Goal: Information Seeking & Learning: Learn about a topic

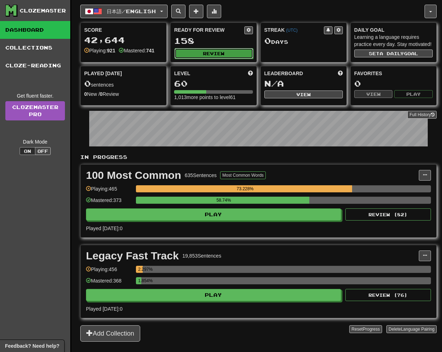
click at [211, 52] on button "Review" at bounding box center [213, 53] width 78 height 11
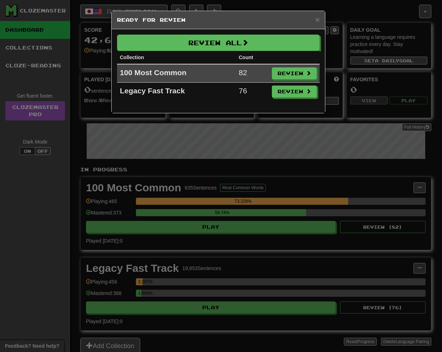
click at [211, 64] on td "100 Most Common" at bounding box center [176, 73] width 119 height 19
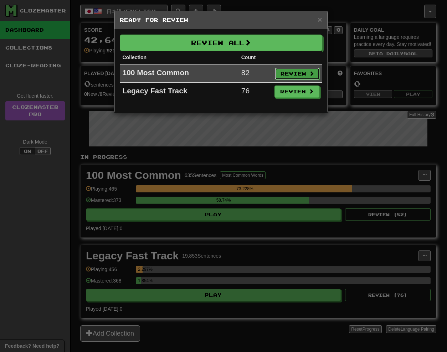
click at [296, 68] on button "Review" at bounding box center [297, 74] width 45 height 12
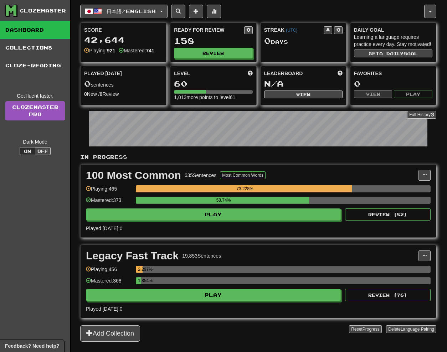
select select "**"
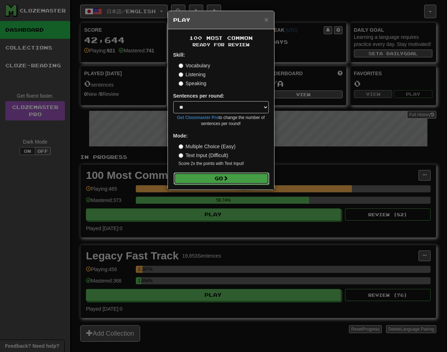
click at [236, 180] on button "Go" at bounding box center [222, 179] width 96 height 12
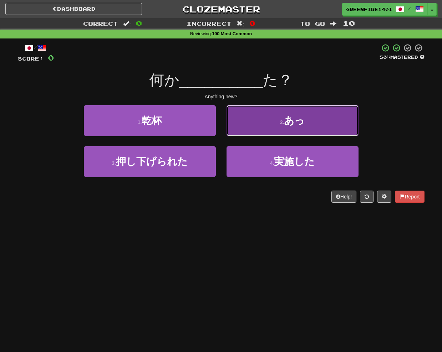
click at [259, 123] on button "2 . あっ" at bounding box center [292, 120] width 132 height 31
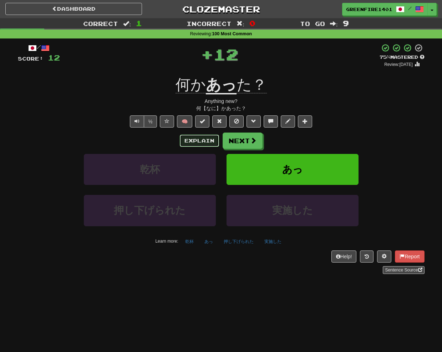
click at [185, 142] on button "Explain" at bounding box center [199, 141] width 39 height 12
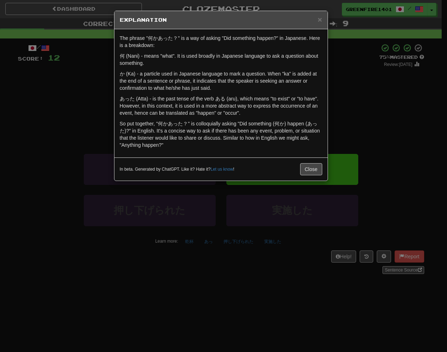
click at [333, 207] on div "× Explanation The phrase "何かあった？" is a way of asking "Did something happen?" in…" at bounding box center [223, 176] width 447 height 352
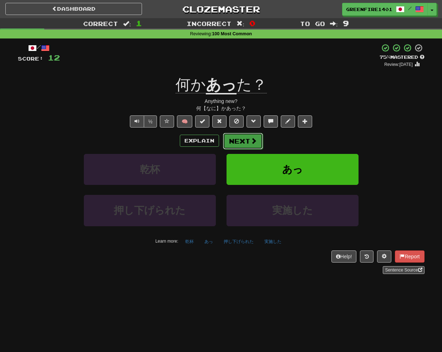
click at [236, 147] on button "Next" at bounding box center [243, 141] width 40 height 16
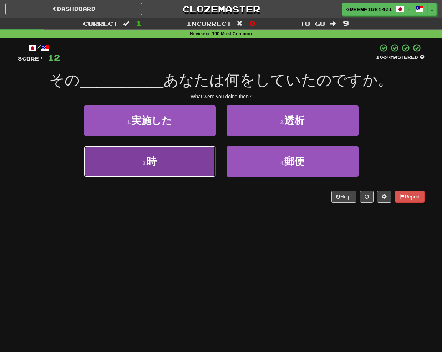
click at [166, 174] on button "3 . 時" at bounding box center [150, 161] width 132 height 31
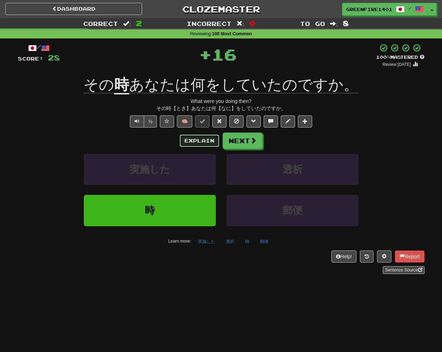
click at [193, 141] on button "Explain" at bounding box center [199, 141] width 39 height 12
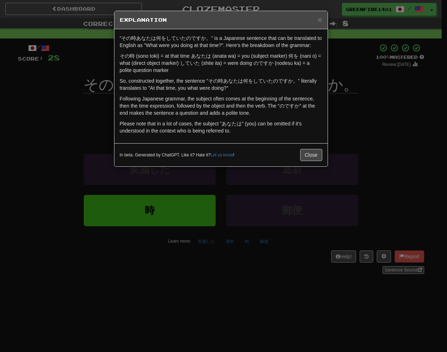
click at [295, 156] on div "In beta. Generated by ChatGPT. Like it? Hate it? Let us know ! Close" at bounding box center [221, 155] width 203 height 12
click at [318, 155] on button "Close" at bounding box center [311, 155] width 22 height 12
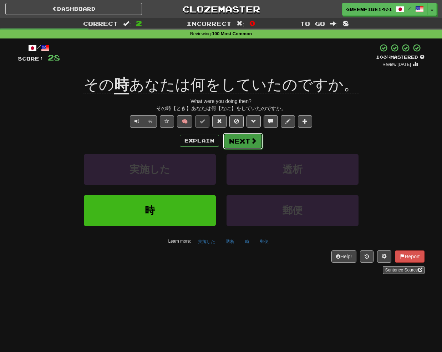
click at [261, 138] on button "Next" at bounding box center [243, 141] width 40 height 16
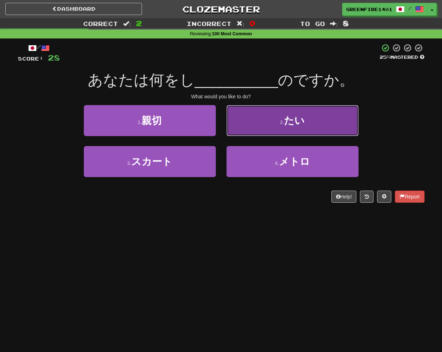
click at [254, 121] on button "2 . たい" at bounding box center [292, 120] width 132 height 31
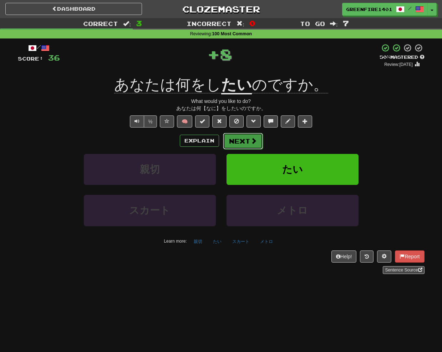
click at [252, 139] on span at bounding box center [253, 141] width 6 height 6
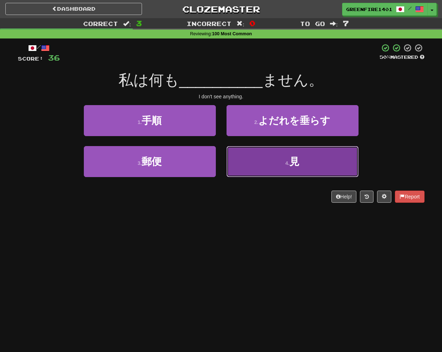
click at [255, 157] on button "4 . 見" at bounding box center [292, 161] width 132 height 31
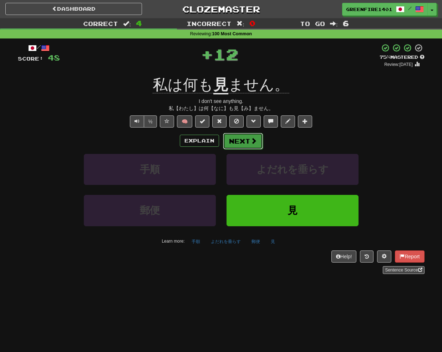
click at [245, 137] on button "Next" at bounding box center [243, 141] width 40 height 16
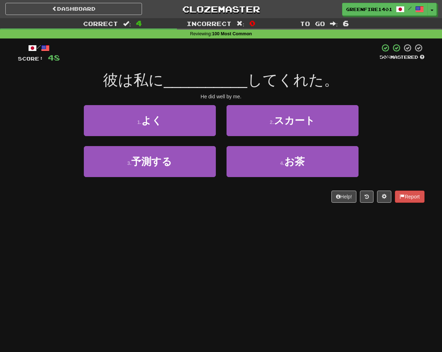
click at [175, 103] on div "/ Score: 48 50 % Mastered 彼は私に __________ してくれた。 He did well by me. 1 . よく 2 . …" at bounding box center [221, 123] width 407 height 159
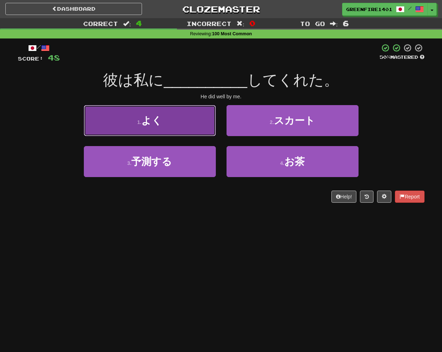
click at [174, 109] on button "1 . よく" at bounding box center [150, 120] width 132 height 31
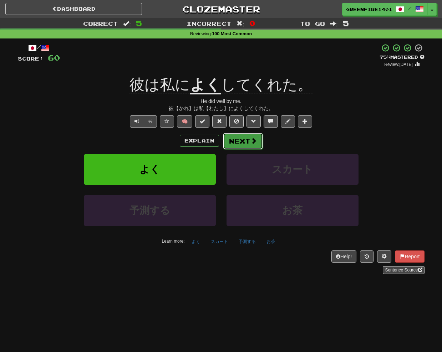
click at [257, 147] on button "Next" at bounding box center [243, 141] width 40 height 16
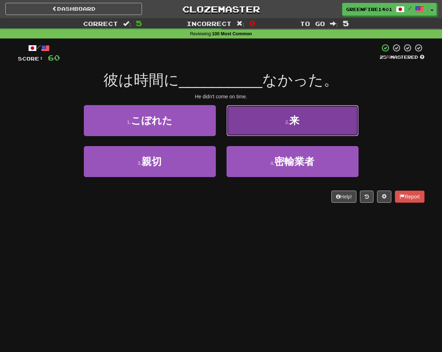
click at [254, 135] on button "2 . 来" at bounding box center [292, 120] width 132 height 31
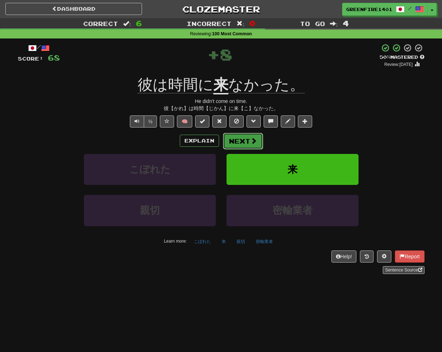
click at [224, 140] on button "Next" at bounding box center [243, 141] width 40 height 16
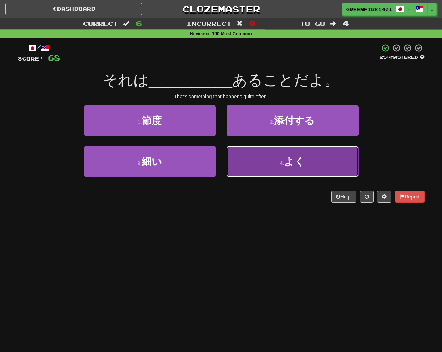
click at [244, 172] on button "4 . よく" at bounding box center [292, 161] width 132 height 31
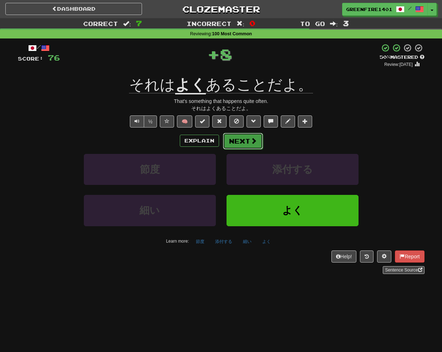
click at [253, 143] on span at bounding box center [253, 141] width 6 height 6
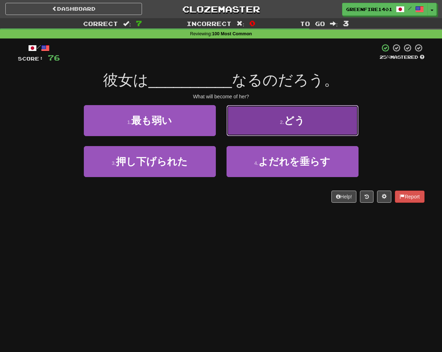
click at [255, 132] on button "2 . どう" at bounding box center [292, 120] width 132 height 31
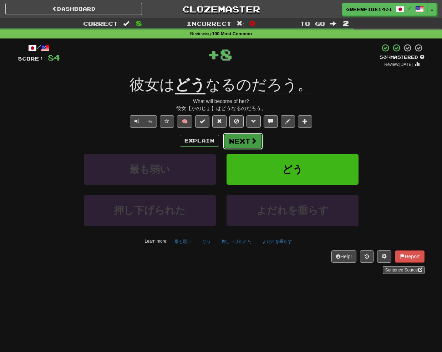
click at [241, 145] on button "Next" at bounding box center [243, 141] width 40 height 16
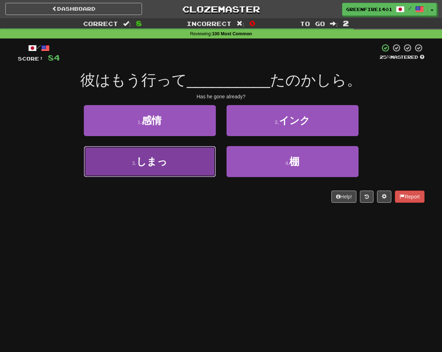
click at [193, 165] on button "3 . しまっ" at bounding box center [150, 161] width 132 height 31
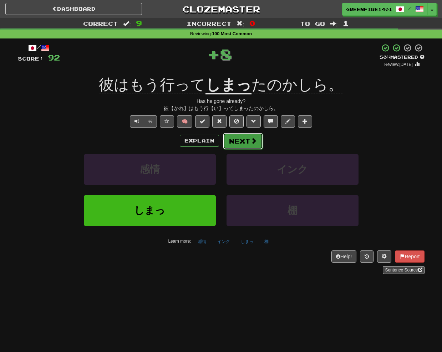
click at [239, 138] on button "Next" at bounding box center [243, 141] width 40 height 16
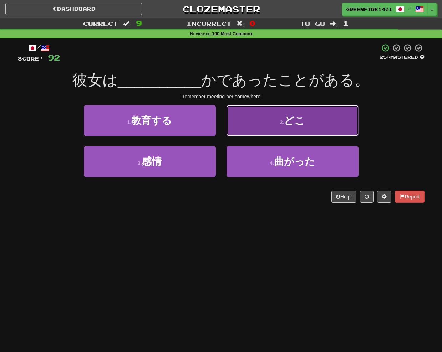
click at [262, 118] on button "2 . どこ" at bounding box center [292, 120] width 132 height 31
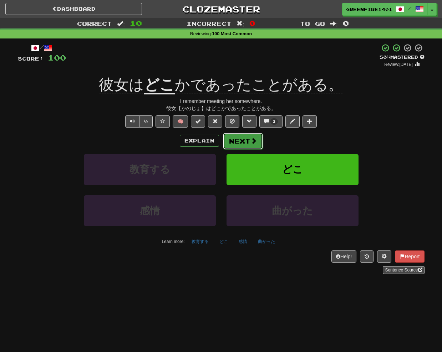
click at [244, 149] on button "Next" at bounding box center [243, 141] width 40 height 16
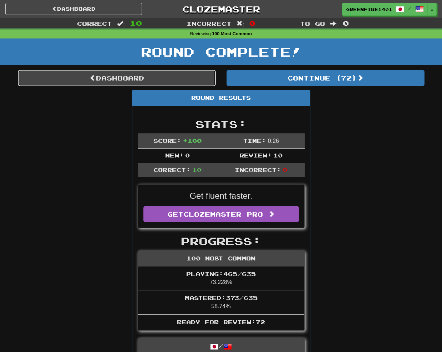
click at [183, 76] on link "Dashboard" at bounding box center [117, 78] width 198 height 16
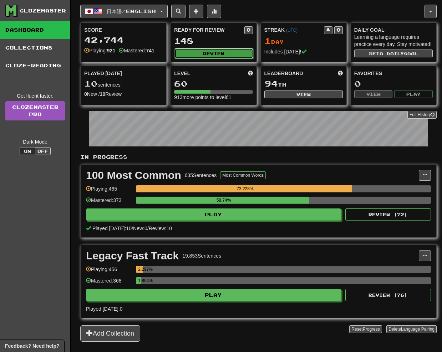
click at [244, 49] on button "Review" at bounding box center [213, 53] width 78 height 11
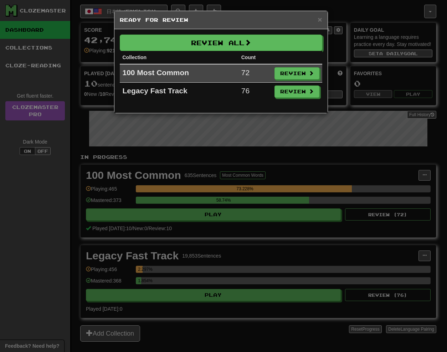
click at [305, 159] on div "× Ready for Review Review All Collection Count 100 Most Common 72 Review Legacy…" at bounding box center [223, 176] width 447 height 352
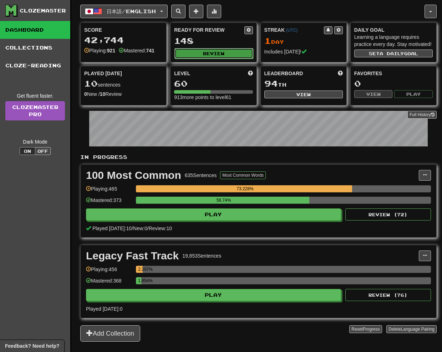
click at [237, 51] on button "Review" at bounding box center [213, 53] width 78 height 11
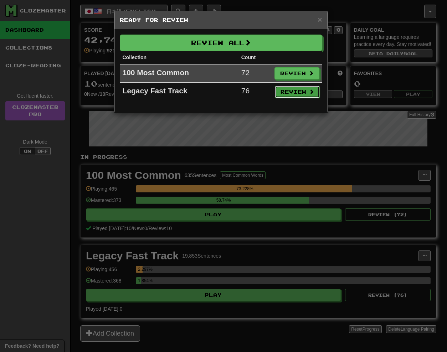
click at [288, 87] on button "Review" at bounding box center [297, 92] width 45 height 12
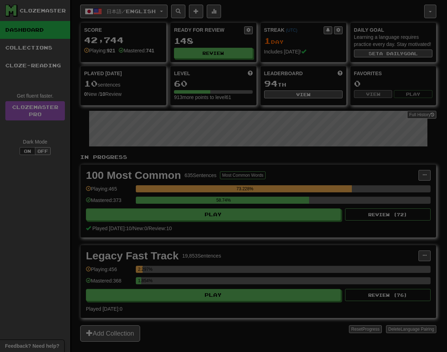
select select "**"
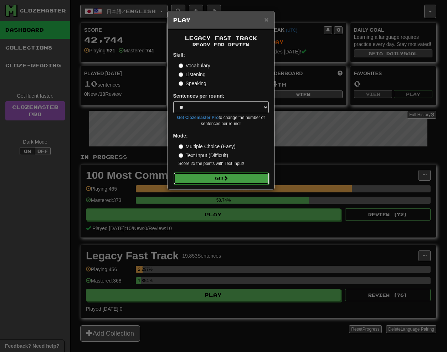
click at [252, 180] on button "Go" at bounding box center [222, 179] width 96 height 12
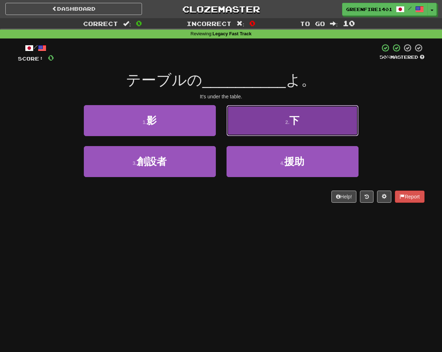
click at [246, 121] on button "2 . 下" at bounding box center [292, 120] width 132 height 31
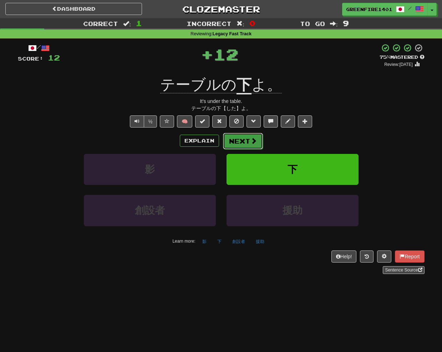
click at [246, 139] on button "Next" at bounding box center [243, 141] width 40 height 16
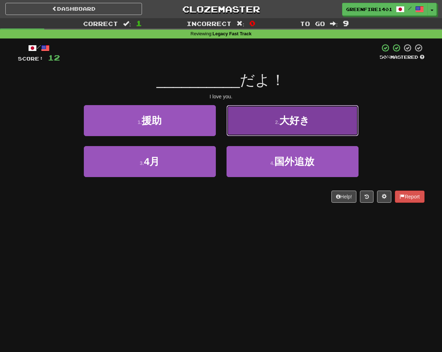
click at [259, 124] on button "2 . 大好き" at bounding box center [292, 120] width 132 height 31
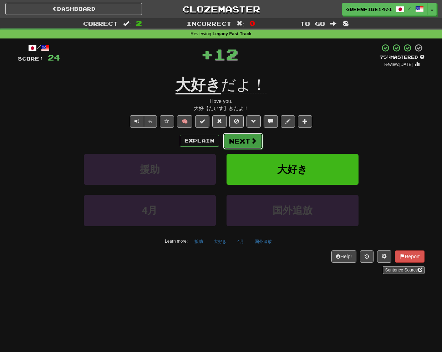
click at [236, 142] on button "Next" at bounding box center [243, 141] width 40 height 16
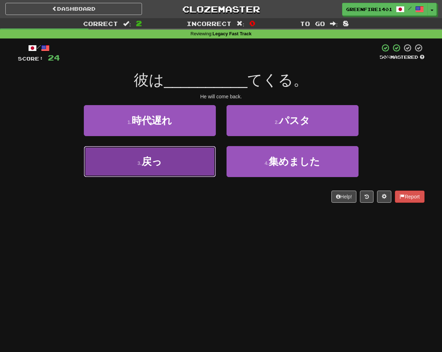
click at [194, 161] on button "3 . 戻っ" at bounding box center [150, 161] width 132 height 31
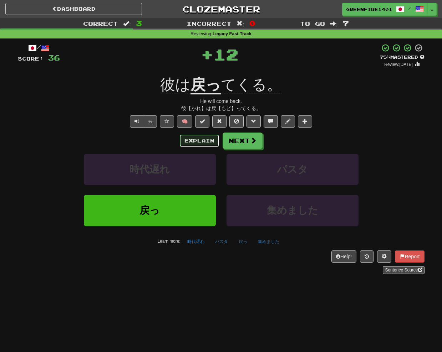
click at [195, 138] on button "Explain" at bounding box center [199, 141] width 39 height 12
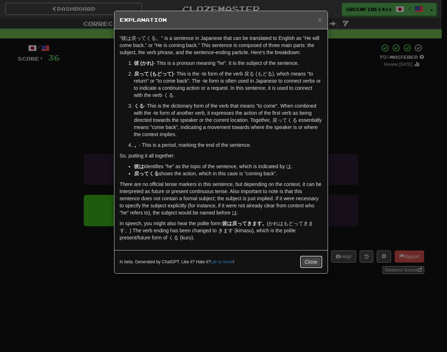
click at [300, 263] on button "Close" at bounding box center [311, 262] width 22 height 12
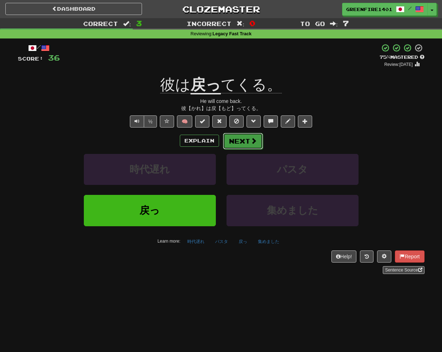
click at [234, 144] on button "Next" at bounding box center [243, 141] width 40 height 16
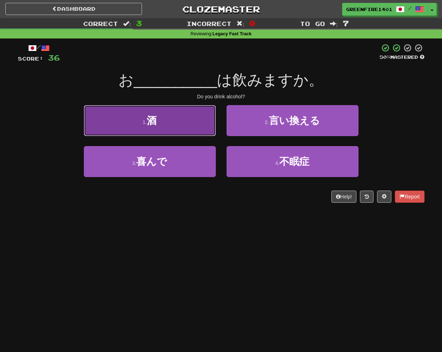
click at [193, 121] on button "1 . 酒" at bounding box center [150, 120] width 132 height 31
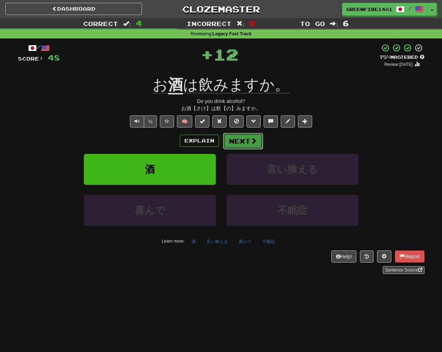
click at [233, 146] on button "Next" at bounding box center [243, 141] width 40 height 16
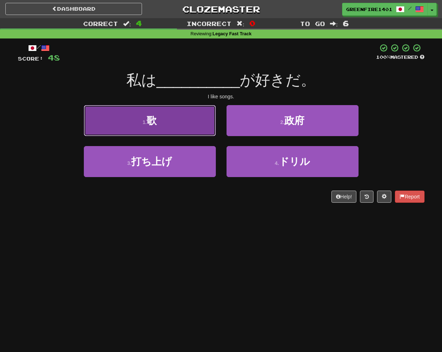
click at [179, 117] on button "1 . 歌" at bounding box center [150, 120] width 132 height 31
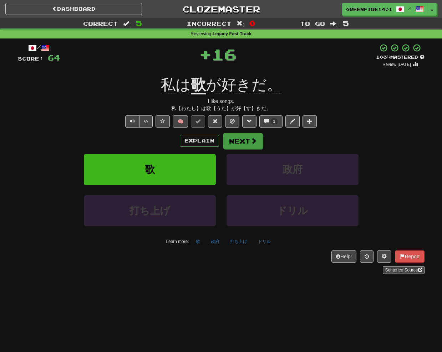
click at [249, 133] on div "Explain Next" at bounding box center [221, 141] width 407 height 16
click at [246, 144] on button "Next" at bounding box center [243, 141] width 40 height 16
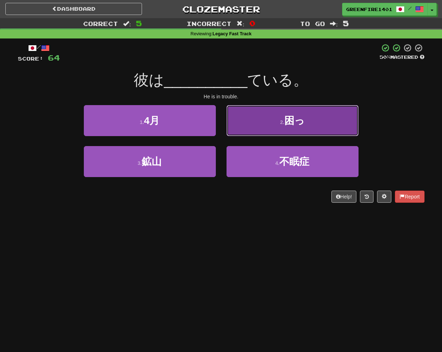
click at [260, 116] on button "2 . 困っ" at bounding box center [292, 120] width 132 height 31
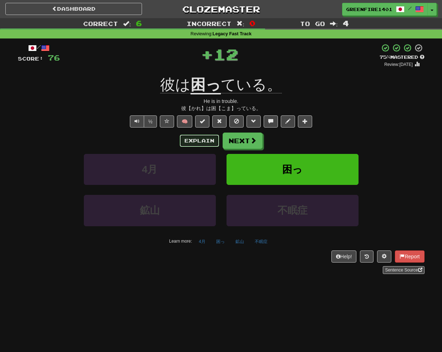
click at [185, 143] on button "Explain" at bounding box center [199, 141] width 39 height 12
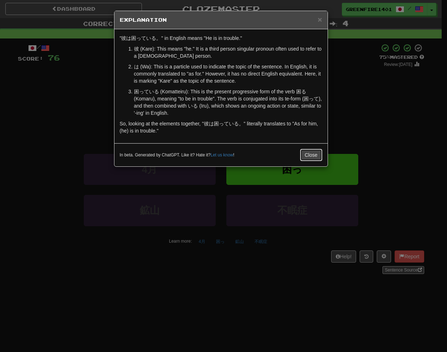
click at [315, 153] on button "Close" at bounding box center [311, 155] width 22 height 12
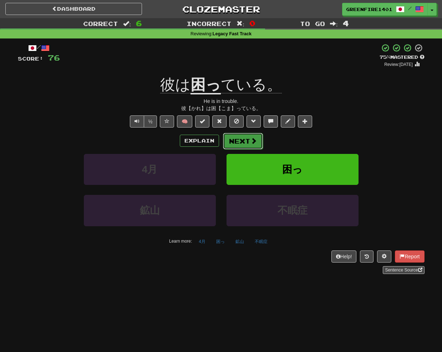
click at [252, 144] on span at bounding box center [253, 141] width 6 height 6
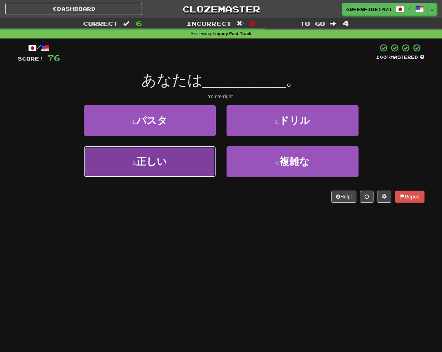
click at [149, 165] on span "正しい" at bounding box center [151, 161] width 31 height 11
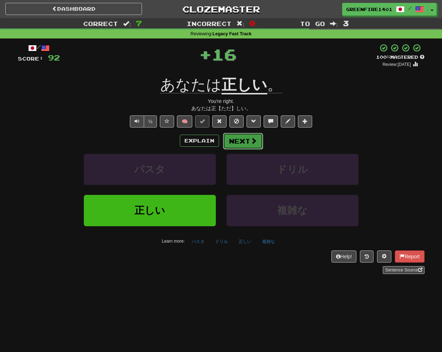
click at [249, 145] on button "Next" at bounding box center [243, 141] width 40 height 16
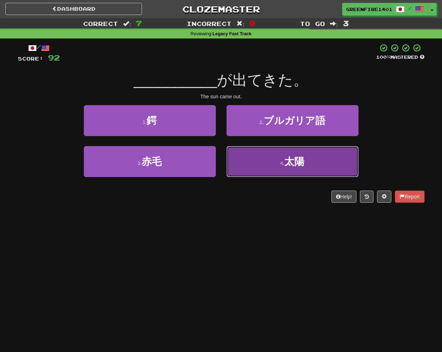
click at [265, 165] on button "4 . 太陽" at bounding box center [292, 161] width 132 height 31
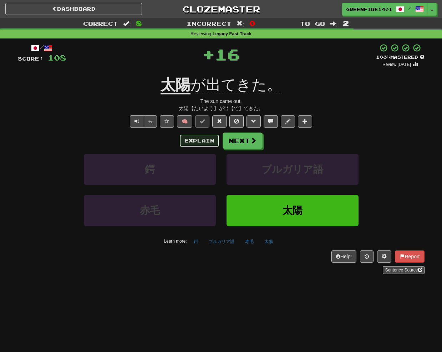
click at [204, 144] on button "Explain" at bounding box center [199, 141] width 39 height 12
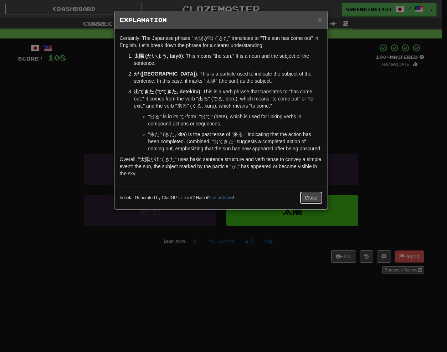
click at [305, 197] on button "Close" at bounding box center [311, 198] width 22 height 12
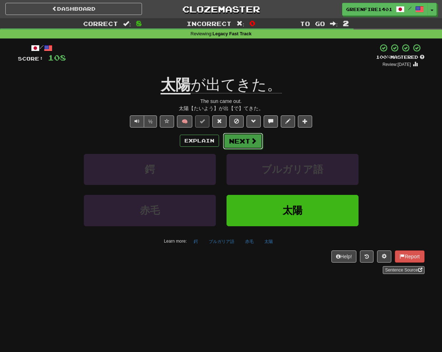
click at [253, 142] on span at bounding box center [253, 141] width 6 height 6
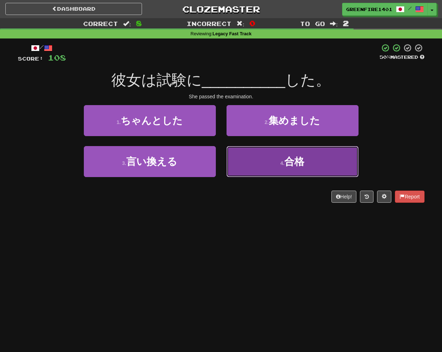
click at [254, 149] on button "4 . 合格" at bounding box center [292, 161] width 132 height 31
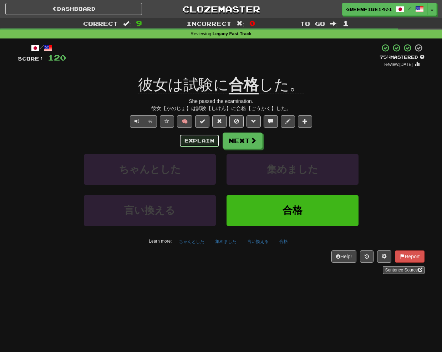
click at [207, 140] on button "Explain" at bounding box center [199, 141] width 39 height 12
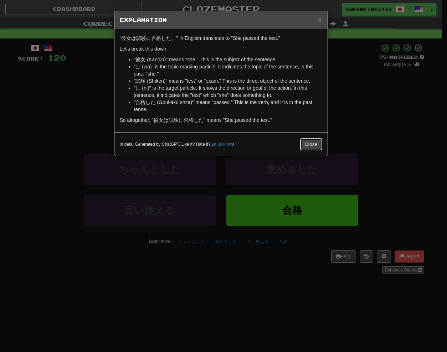
click at [310, 141] on button "Close" at bounding box center [311, 144] width 22 height 12
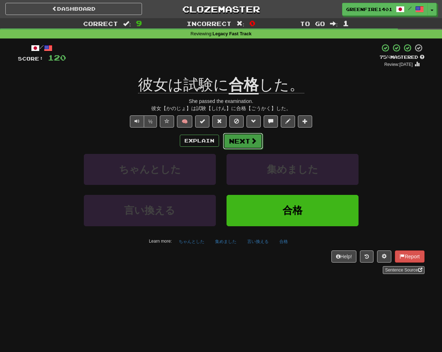
click at [238, 138] on button "Next" at bounding box center [243, 141] width 40 height 16
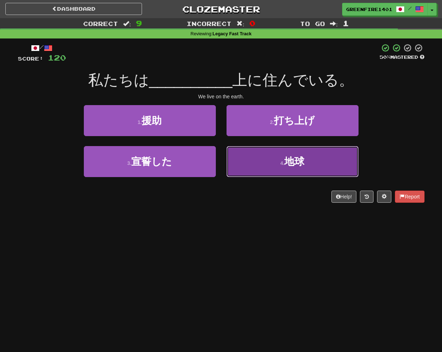
click at [284, 168] on button "4 . 地球" at bounding box center [292, 161] width 132 height 31
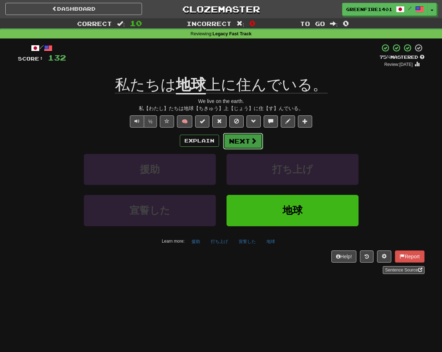
click at [246, 142] on button "Next" at bounding box center [243, 141] width 40 height 16
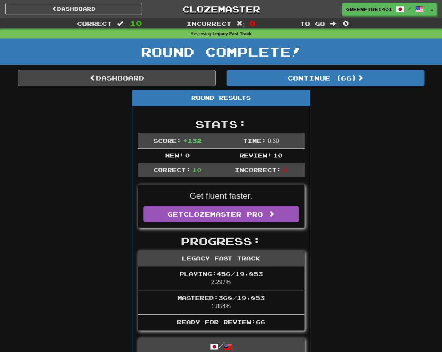
click at [180, 70] on div "Round Complete!" at bounding box center [221, 54] width 442 height 31
click at [182, 77] on link "Dashboard" at bounding box center [117, 78] width 198 height 16
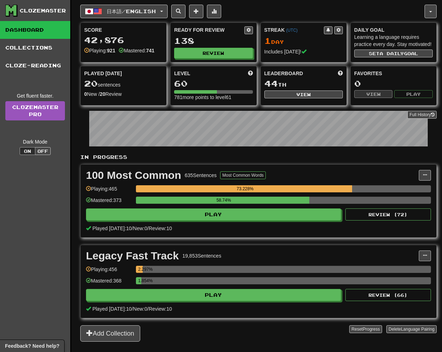
click at [229, 43] on div "138" at bounding box center [213, 40] width 78 height 9
click at [238, 47] on div "Ready for Review 138 Review" at bounding box center [213, 42] width 86 height 39
click at [234, 56] on button "Review" at bounding box center [213, 53] width 78 height 11
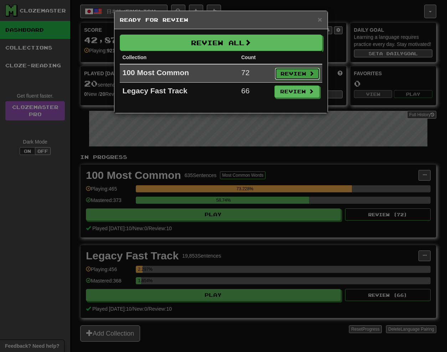
click at [292, 69] on button "Review" at bounding box center [297, 74] width 45 height 12
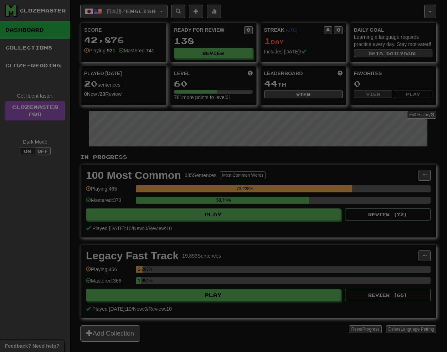
select select "**"
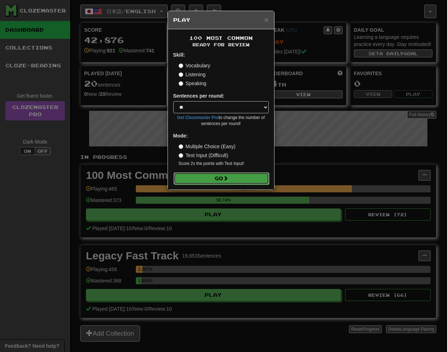
click at [233, 173] on button "Go" at bounding box center [222, 179] width 96 height 12
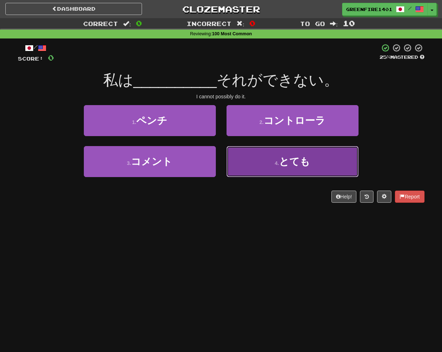
click at [285, 174] on button "4 . とても" at bounding box center [292, 161] width 132 height 31
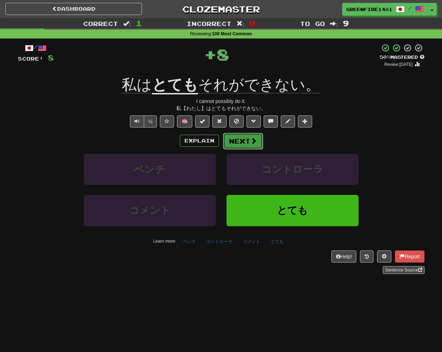
click at [238, 140] on button "Next" at bounding box center [243, 141] width 40 height 16
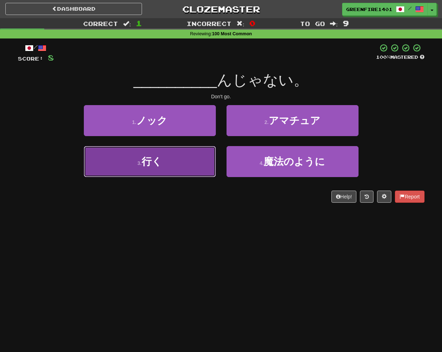
click at [207, 155] on button "3 . 行く" at bounding box center [150, 161] width 132 height 31
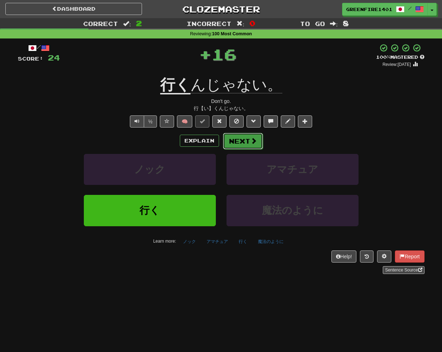
click at [241, 139] on button "Next" at bounding box center [243, 141] width 40 height 16
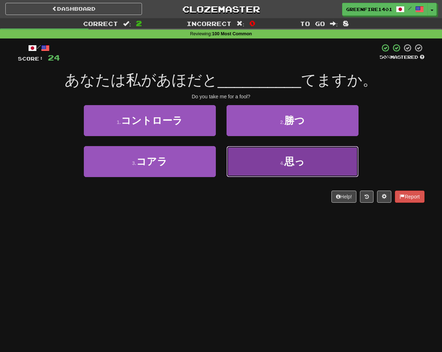
click at [234, 174] on button "4 . 思っ" at bounding box center [292, 161] width 132 height 31
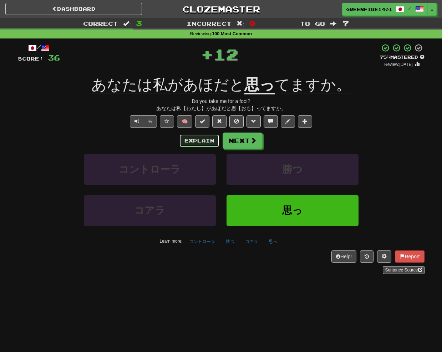
click at [197, 145] on button "Explain" at bounding box center [199, 141] width 39 height 12
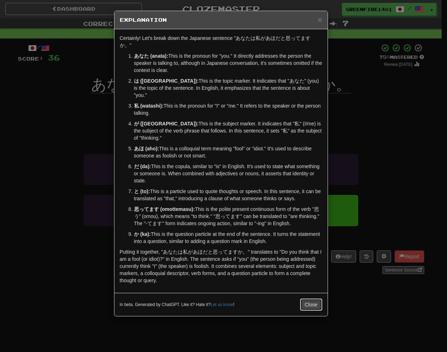
click at [306, 299] on button "Close" at bounding box center [311, 305] width 22 height 12
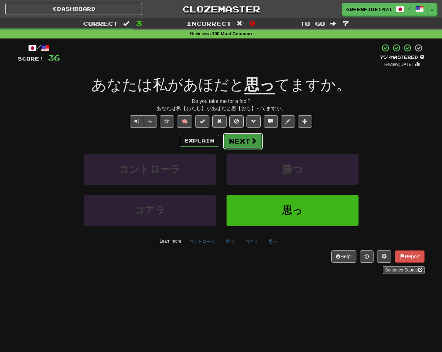
click at [243, 145] on button "Next" at bounding box center [243, 141] width 40 height 16
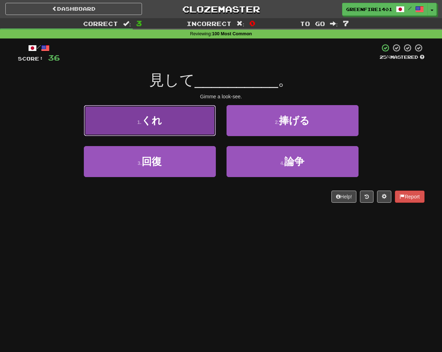
click at [178, 120] on button "1 . くれ" at bounding box center [150, 120] width 132 height 31
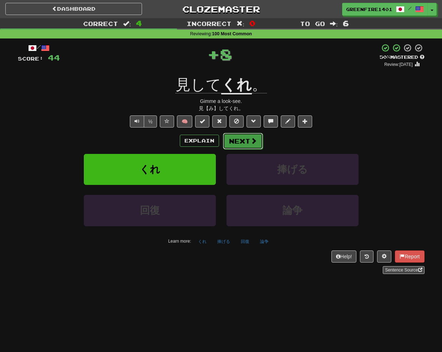
click at [238, 142] on button "Next" at bounding box center [243, 141] width 40 height 16
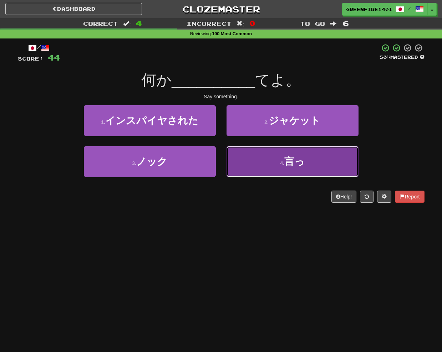
click at [275, 168] on button "4 . 言っ" at bounding box center [292, 161] width 132 height 31
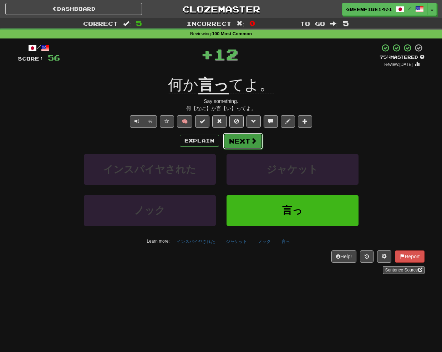
click at [243, 137] on button "Next" at bounding box center [243, 141] width 40 height 16
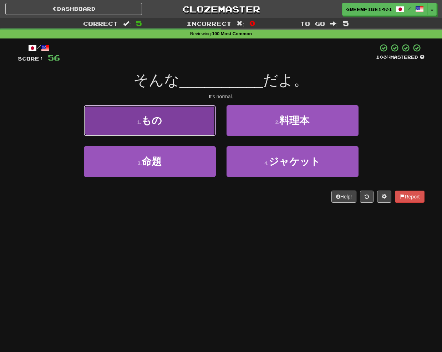
click at [163, 135] on button "1 . もの" at bounding box center [150, 120] width 132 height 31
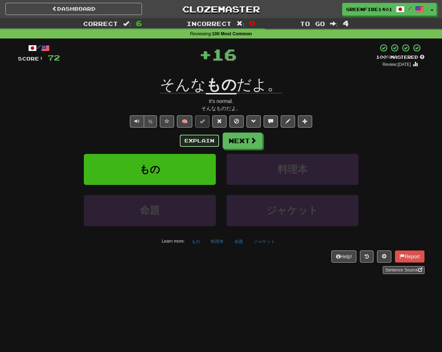
click at [202, 145] on button "Explain" at bounding box center [199, 141] width 39 height 12
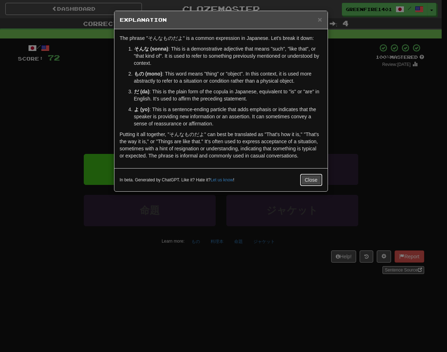
click at [310, 182] on button "Close" at bounding box center [311, 180] width 22 height 12
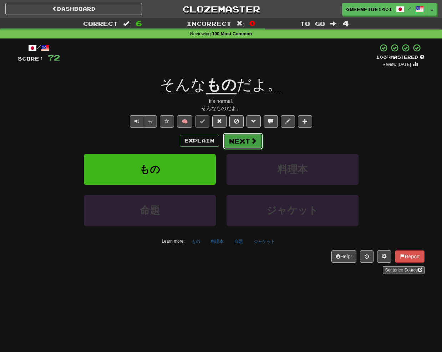
click at [250, 147] on button "Next" at bounding box center [243, 141] width 40 height 16
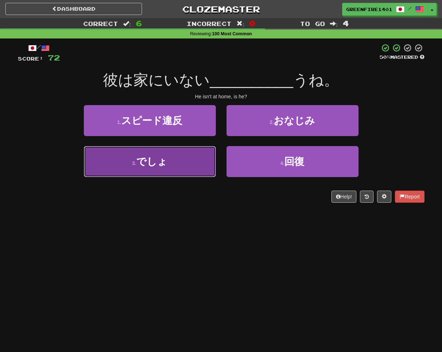
click at [208, 149] on button "3 . でしょ" at bounding box center [150, 161] width 132 height 31
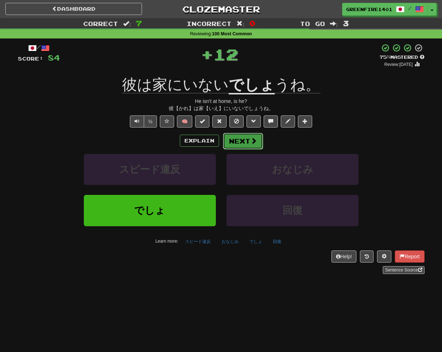
click at [250, 141] on span at bounding box center [253, 141] width 6 height 6
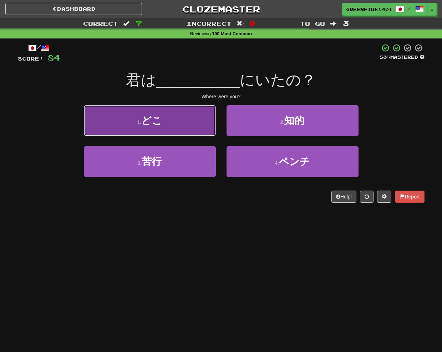
click at [142, 132] on button "1 . どこ" at bounding box center [150, 120] width 132 height 31
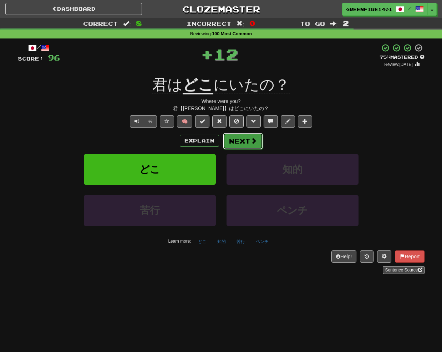
click at [243, 137] on button "Next" at bounding box center [243, 141] width 40 height 16
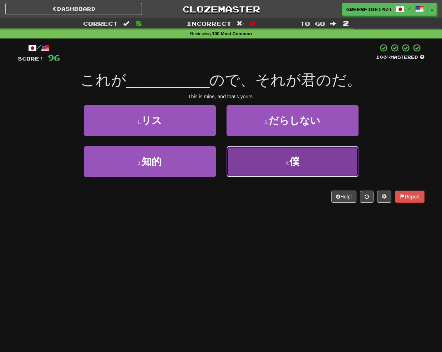
click at [249, 173] on button "4 . 僕" at bounding box center [292, 161] width 132 height 31
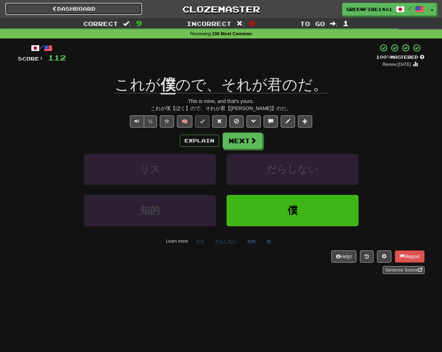
click at [91, 8] on link "Dashboard" at bounding box center [73, 9] width 137 height 12
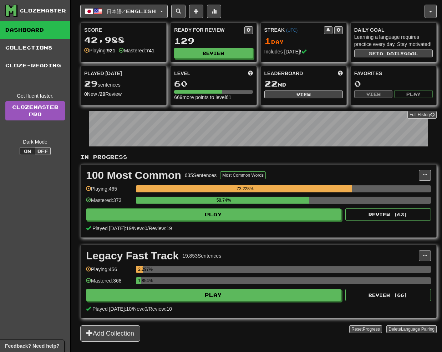
click at [302, 343] on div "日本語 / English English / Русский Streak: 0 Review: 120 Points [DATE]: 0 Français…" at bounding box center [258, 185] width 356 height 370
